Goal: Information Seeking & Learning: Learn about a topic

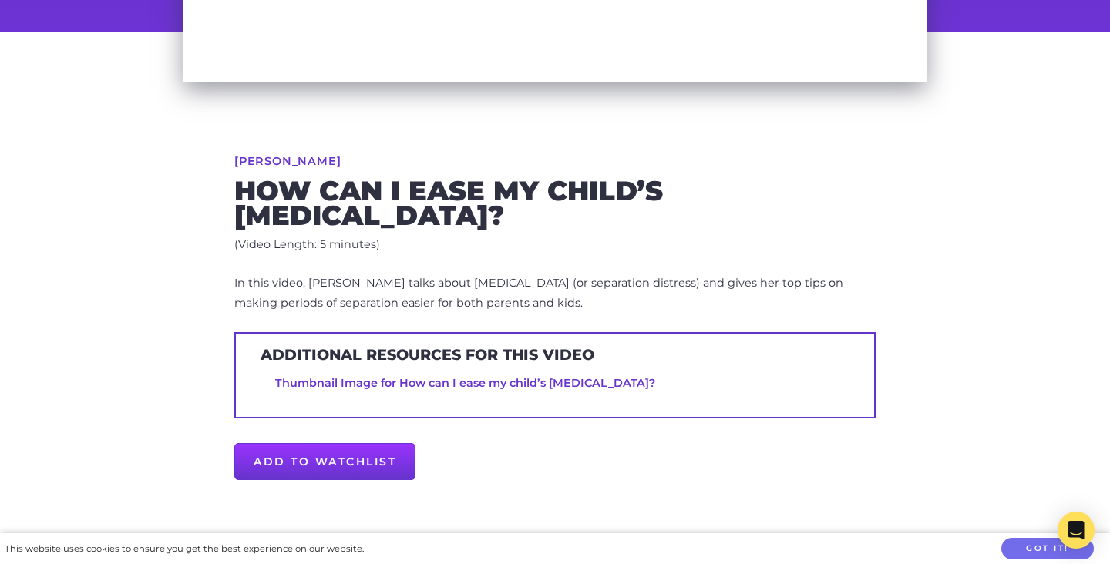
scroll to position [473, 0]
